Goal: Information Seeking & Learning: Learn about a topic

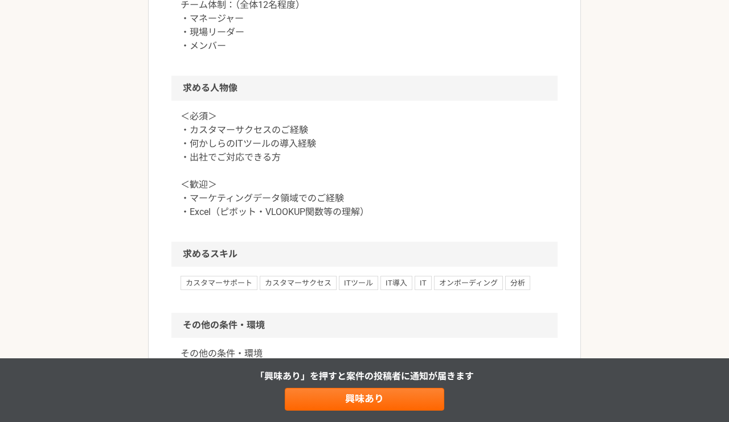
scroll to position [660, 0]
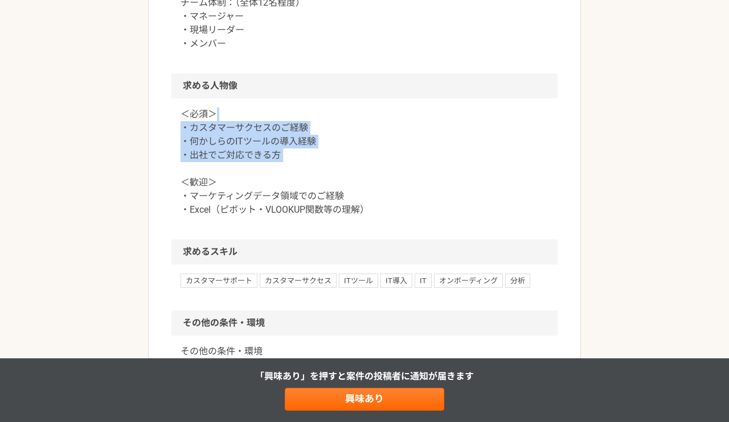
drag, startPoint x: 346, startPoint y: 166, endPoint x: 348, endPoint y: 108, distance: 58.1
click at [348, 108] on p "＜必須＞ ・カスタマーサクセスのご経験 ・何かしらのITツールの導入経験 ・出社でご対応できる方 ＜歓迎＞ ・マーケティングデータ領域でのご経験 ・Excel…" at bounding box center [364, 162] width 368 height 109
click at [350, 141] on p "＜必須＞ ・カスタマーサクセスのご経験 ・何かしらのITツールの導入経験 ・出社でご対応できる方 ＜歓迎＞ ・マーケティングデータ領域でのご経験 ・Excel…" at bounding box center [364, 162] width 368 height 109
drag, startPoint x: 343, startPoint y: 170, endPoint x: 344, endPoint y: 114, distance: 55.8
click at [344, 114] on p "＜必須＞ ・カスタマーサクセスのご経験 ・何かしらのITツールの導入経験 ・出社でご対応できる方 ＜歓迎＞ ・マーケティングデータ領域でのご経験 ・Excel…" at bounding box center [364, 162] width 368 height 109
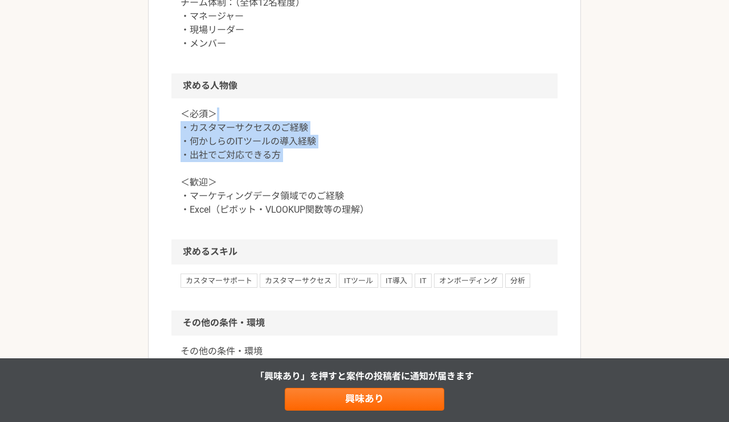
click at [344, 114] on p "＜必須＞ ・カスタマーサクセスのご経験 ・何かしらのITツールの導入経験 ・出社でご対応できる方 ＜歓迎＞ ・マーケティングデータ領域でのご経験 ・Excel…" at bounding box center [364, 162] width 368 height 109
drag, startPoint x: 337, startPoint y: 158, endPoint x: 339, endPoint y: 114, distance: 43.3
click at [339, 114] on p "＜必須＞ ・カスタマーサクセスのご経験 ・何かしらのITツールの導入経験 ・出社でご対応できる方 ＜歓迎＞ ・マーケティングデータ領域でのご経験 ・Excel…" at bounding box center [364, 162] width 368 height 109
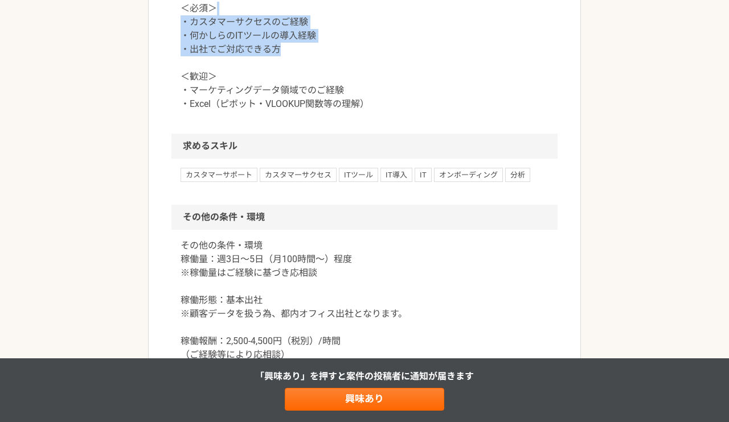
scroll to position [772, 0]
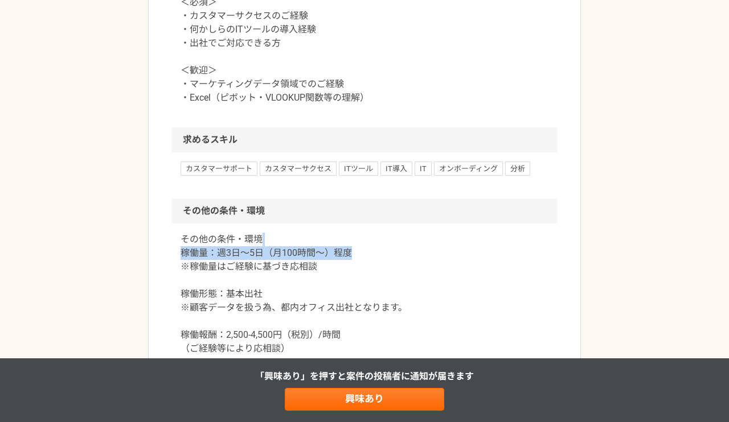
drag, startPoint x: 355, startPoint y: 258, endPoint x: 355, endPoint y: 246, distance: 12.5
click at [355, 246] on p "その他の条件・環境 稼働量：週3日〜5日（月100時間〜）程度 ※稼働量はご経験に基づき応相談 稼働形態：基本出社 ※顧客データを扱う為、都内オフィス出社とな…" at bounding box center [364, 308] width 368 height 150
click at [365, 268] on p "その他の条件・環境 稼働量：週3日〜5日（月100時間〜）程度 ※稼働量はご経験に基づき応相談 稼働形態：基本出社 ※顧客データを扱う為、都内オフィス出社とな…" at bounding box center [364, 308] width 368 height 150
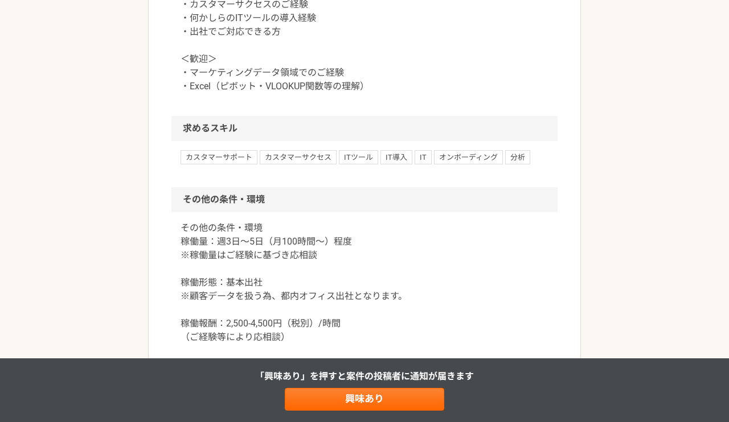
scroll to position [787, 0]
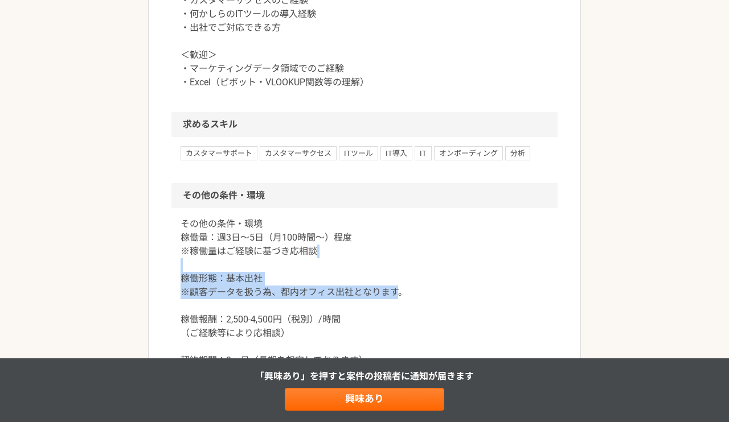
drag, startPoint x: 394, startPoint y: 291, endPoint x: 394, endPoint y: 256, distance: 35.9
click at [394, 256] on p "その他の条件・環境 稼働量：週3日〜5日（月100時間〜）程度 ※稼働量はご経験に基づき応相談 稼働形態：基本出社 ※顧客データを扱う為、都内オフィス出社とな…" at bounding box center [364, 292] width 368 height 150
click at [401, 278] on p "その他の条件・環境 稼働量：週3日〜5日（月100時間〜）程度 ※稼働量はご経験に基づき応相談 稼働形態：基本出社 ※顧客データを扱う為、都内オフィス出社とな…" at bounding box center [364, 292] width 368 height 150
drag, startPoint x: 402, startPoint y: 299, endPoint x: 402, endPoint y: 253, distance: 46.7
click at [402, 253] on p "その他の条件・環境 稼働量：週3日〜5日（月100時間〜）程度 ※稼働量はご経験に基づき応相談 稼働形態：基本出社 ※顧客データを扱う為、都内オフィス出社とな…" at bounding box center [364, 292] width 368 height 150
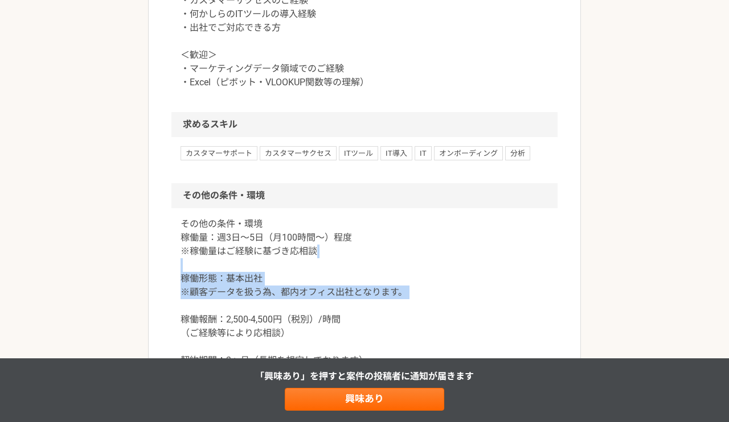
click at [402, 253] on p "その他の条件・環境 稼働量：週3日〜5日（月100時間〜）程度 ※稼働量はご経験に基づき応相談 稼働形態：基本出社 ※顧客データを扱う為、都内オフィス出社とな…" at bounding box center [364, 292] width 368 height 150
drag, startPoint x: 402, startPoint y: 295, endPoint x: 403, endPoint y: 263, distance: 32.5
click at [403, 263] on p "その他の条件・環境 稼働量：週3日〜5日（月100時間〜）程度 ※稼働量はご経験に基づき応相談 稼働形態：基本出社 ※顧客データを扱う為、都内オフィス出社とな…" at bounding box center [364, 292] width 368 height 150
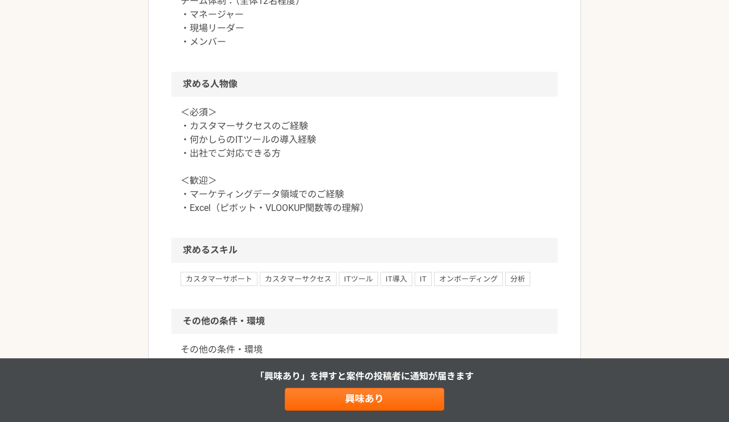
scroll to position [665, 0]
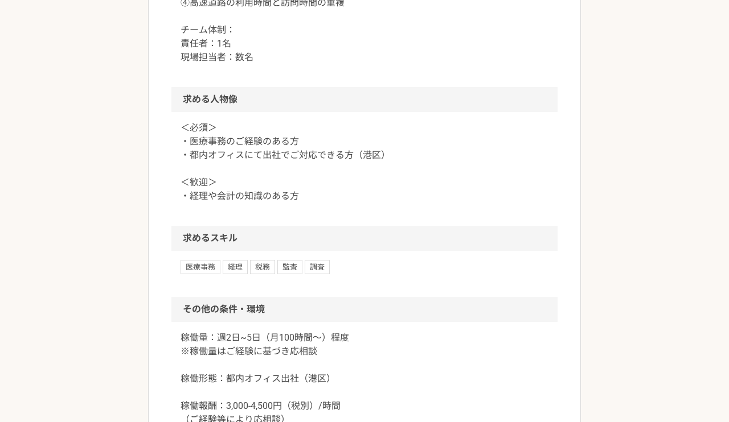
scroll to position [817, 0]
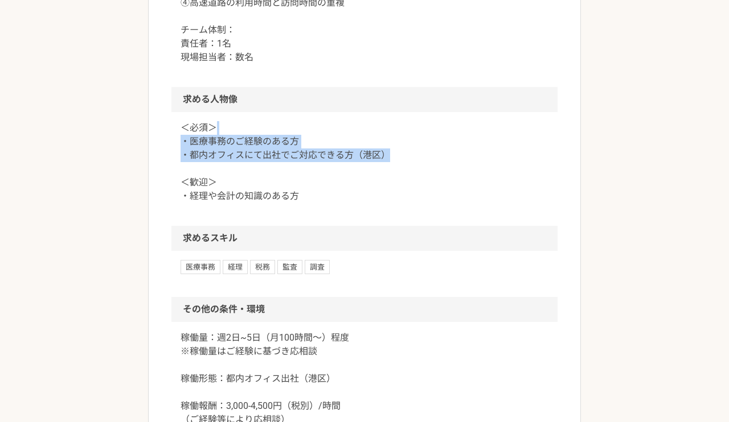
drag, startPoint x: 415, startPoint y: 157, endPoint x: 415, endPoint y: 132, distance: 24.5
click at [415, 132] on p "＜必須＞ ・医療事務のご経験のある方 ・都内オフィスにて出社でご対応できる方（港区） ＜歓迎＞ ・経理や会計の知識のある方" at bounding box center [364, 162] width 368 height 82
click at [416, 151] on p "＜必須＞ ・医療事務のご経験のある方 ・都内オフィスにて出社でご対応できる方（港区） ＜歓迎＞ ・経理や会計の知識のある方" at bounding box center [364, 162] width 368 height 82
drag, startPoint x: 411, startPoint y: 163, endPoint x: 413, endPoint y: 125, distance: 38.8
click at [413, 125] on p "＜必須＞ ・医療事務のご経験のある方 ・都内オフィスにて出社でご対応できる方（港区） ＜歓迎＞ ・経理や会計の知識のある方" at bounding box center [364, 162] width 368 height 82
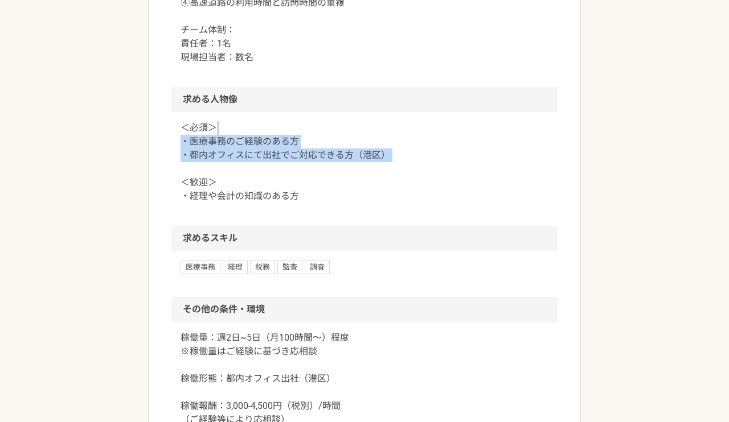
click at [420, 168] on p "＜必須＞ ・医療事務のご経験のある方 ・都内オフィスにて出社でご対応できる方（港区） ＜歓迎＞ ・経理や会計の知識のある方" at bounding box center [364, 162] width 368 height 82
drag, startPoint x: 400, startPoint y: 161, endPoint x: 400, endPoint y: 119, distance: 41.6
click at [400, 119] on div "＜必須＞ ・医療事務のご経験のある方 ・都内オフィスにて出社でご対応できる方（港区） ＜歓迎＞ ・経理や会計の知識のある方" at bounding box center [364, 169] width 386 height 114
click at [405, 166] on p "＜必須＞ ・医療事務のご経験のある方 ・都内オフィスにて出社でご対応できる方（港区） ＜歓迎＞ ・経理や会計の知識のある方" at bounding box center [364, 162] width 368 height 82
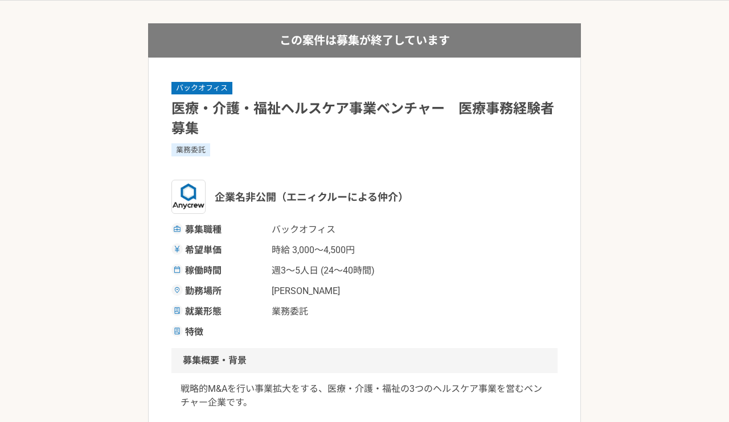
scroll to position [45, 0]
